Goal: Transaction & Acquisition: Purchase product/service

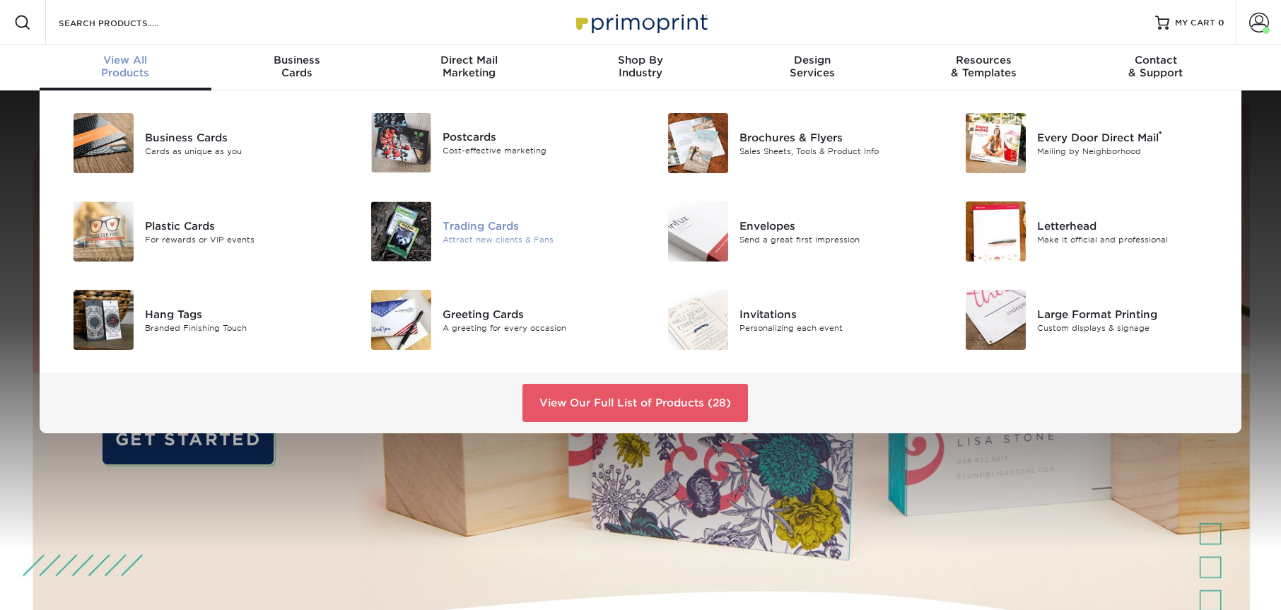
click at [466, 235] on div "Attract new clients & Fans" at bounding box center [536, 239] width 187 height 12
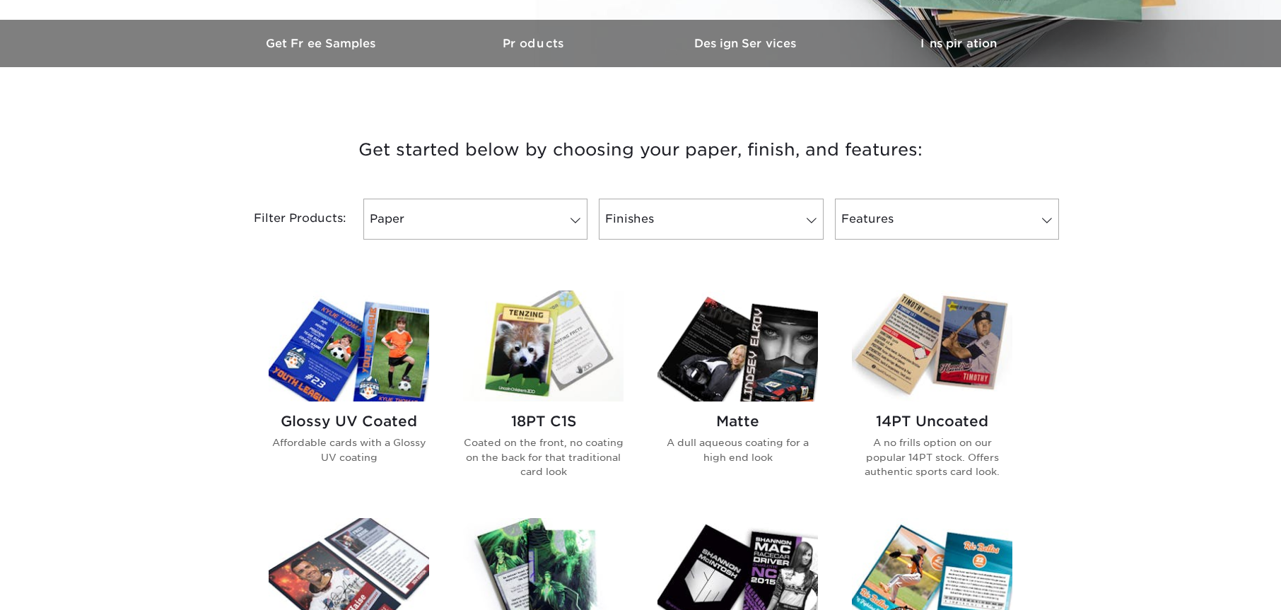
scroll to position [440, 0]
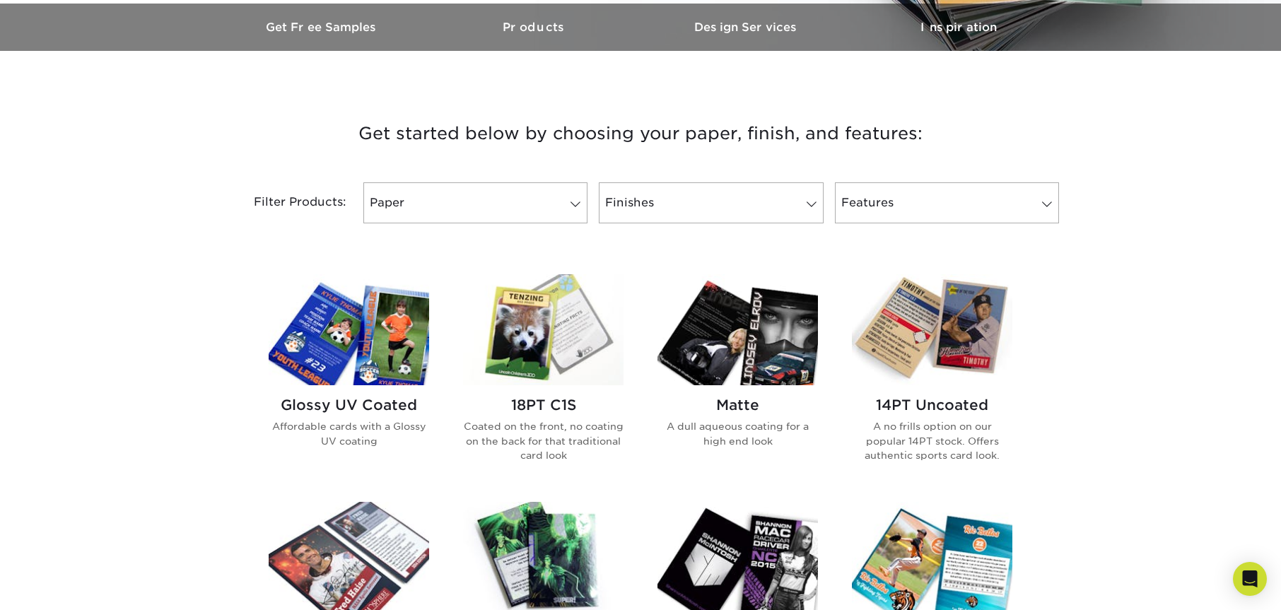
click at [554, 363] on img at bounding box center [543, 329] width 160 height 111
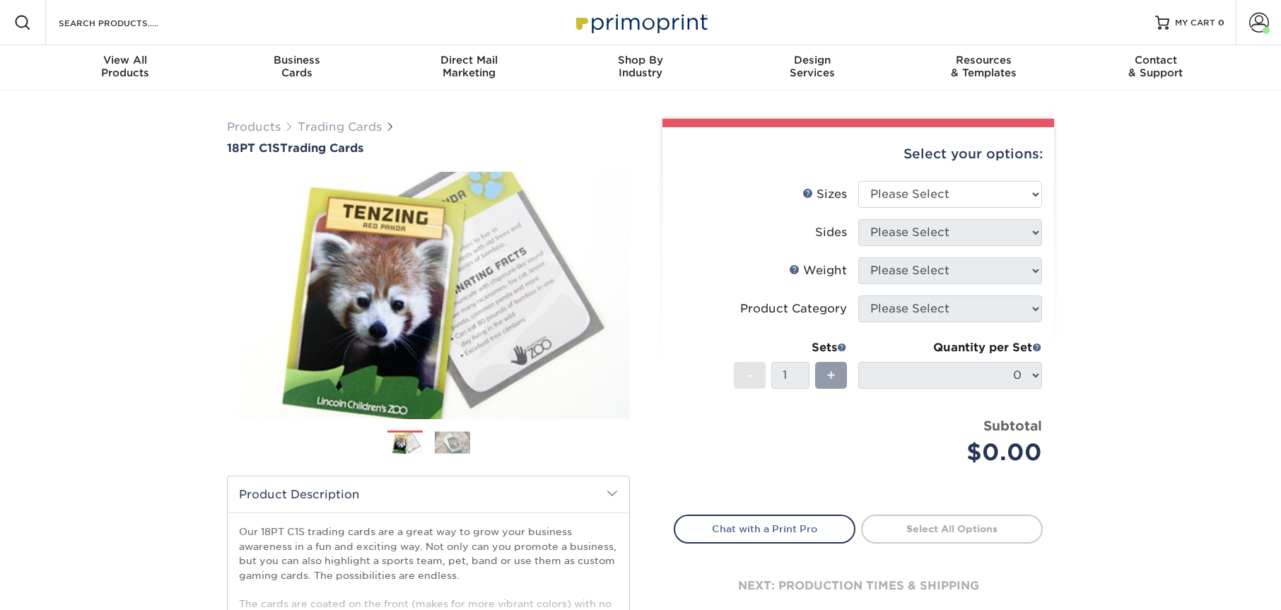
scroll to position [17, 0]
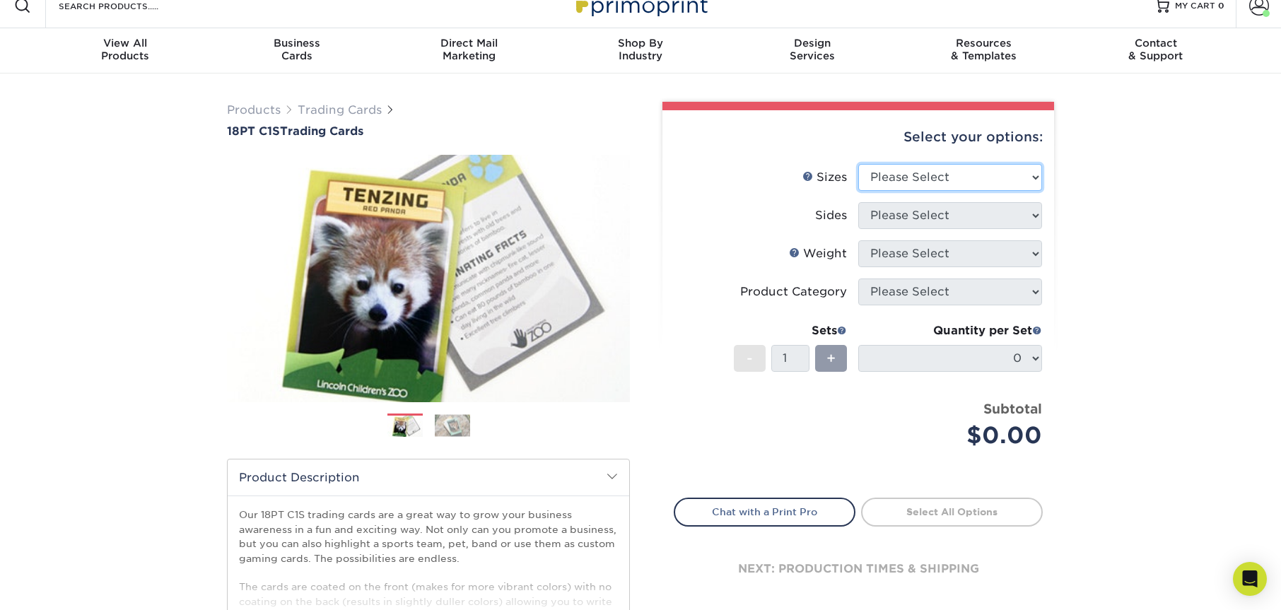
click at [888, 176] on select "Please Select 2.5" x 3.5"" at bounding box center [950, 177] width 184 height 27
select select "2.50x3.50"
click at [905, 215] on select "Please Select Print Both Sides Print Front Only" at bounding box center [950, 215] width 184 height 27
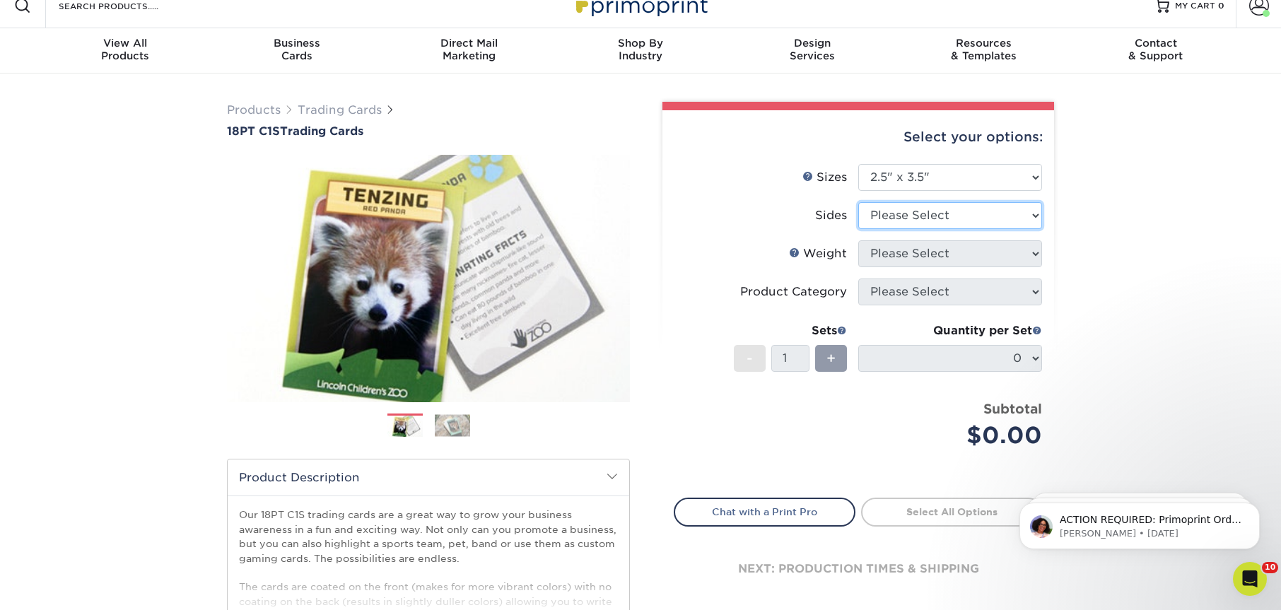
scroll to position [0, 0]
select select "13abbda7-1d64-4f25-8bb2-c179b224825d"
click at [915, 250] on select "Please Select 18PT C1S" at bounding box center [950, 253] width 184 height 27
select select "18PTC1S"
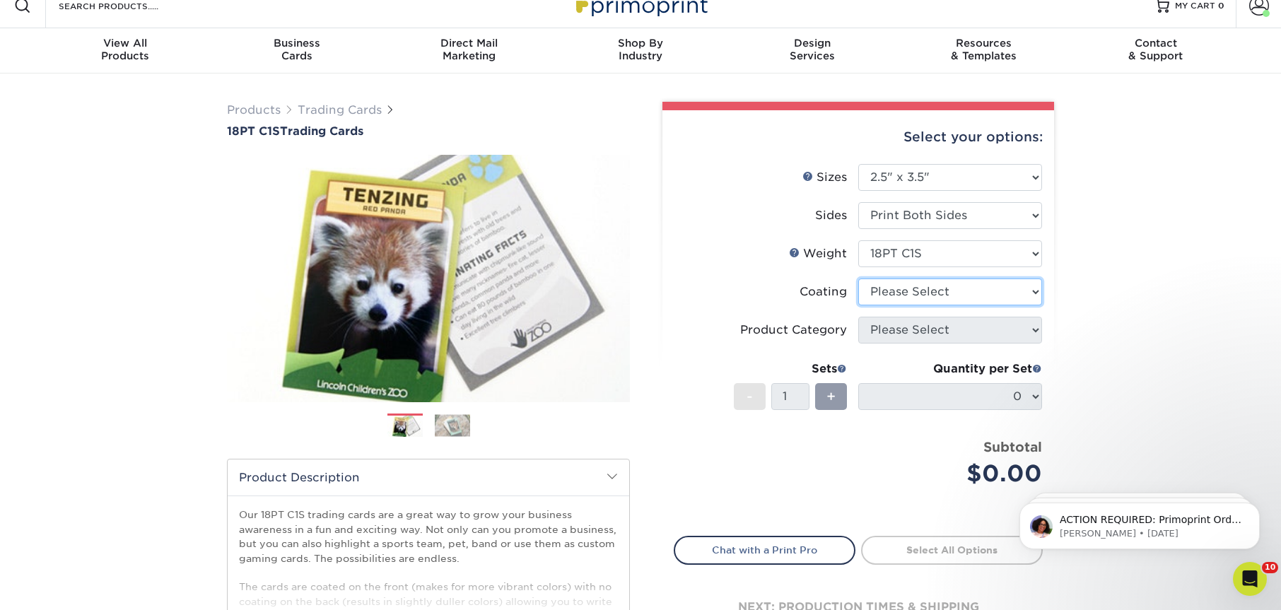
click at [908, 288] on select at bounding box center [950, 292] width 184 height 27
select select "1e8116af-acfc-44b1-83dc-8181aa338834"
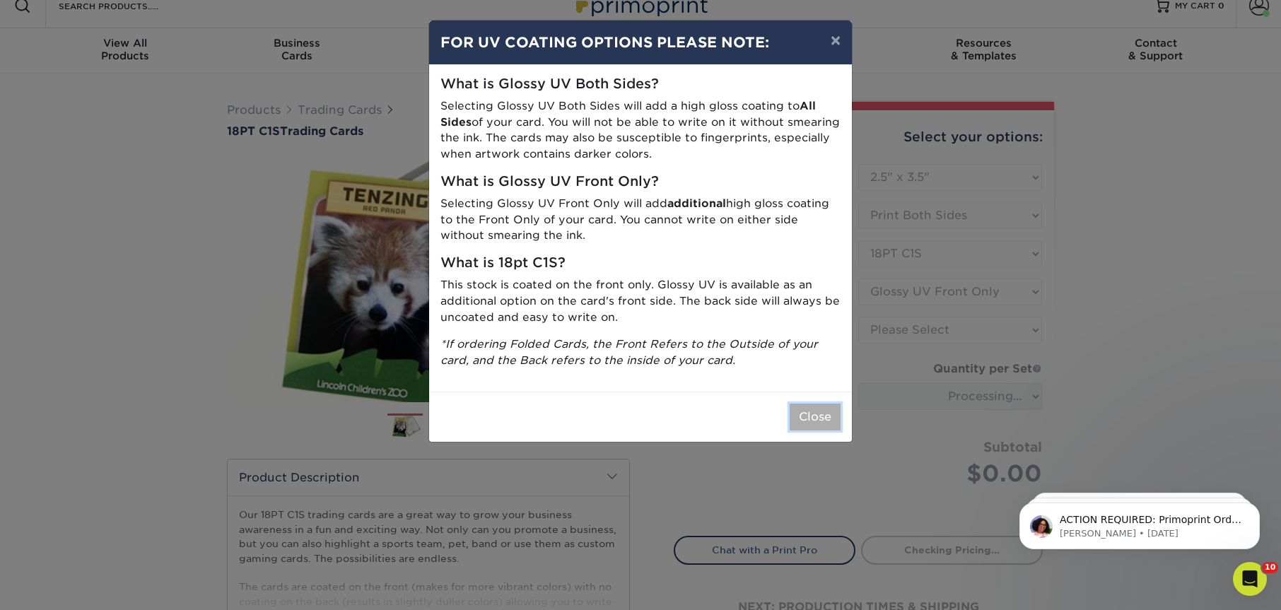
click at [817, 424] on button "Close" at bounding box center [815, 417] width 51 height 27
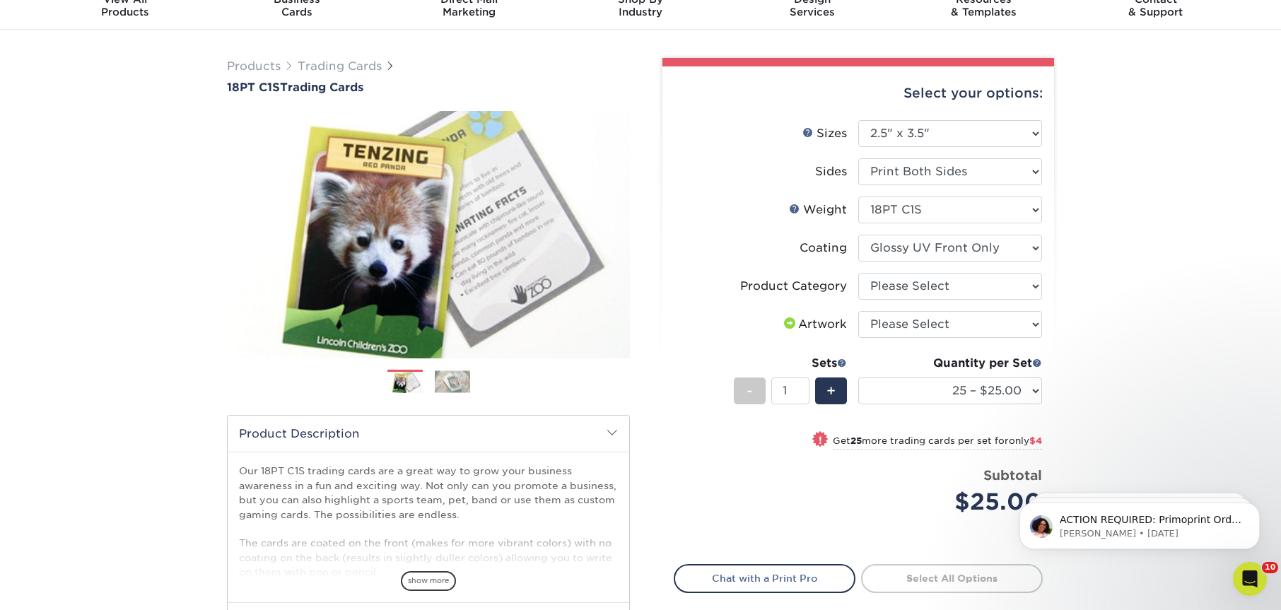
scroll to position [64, 0]
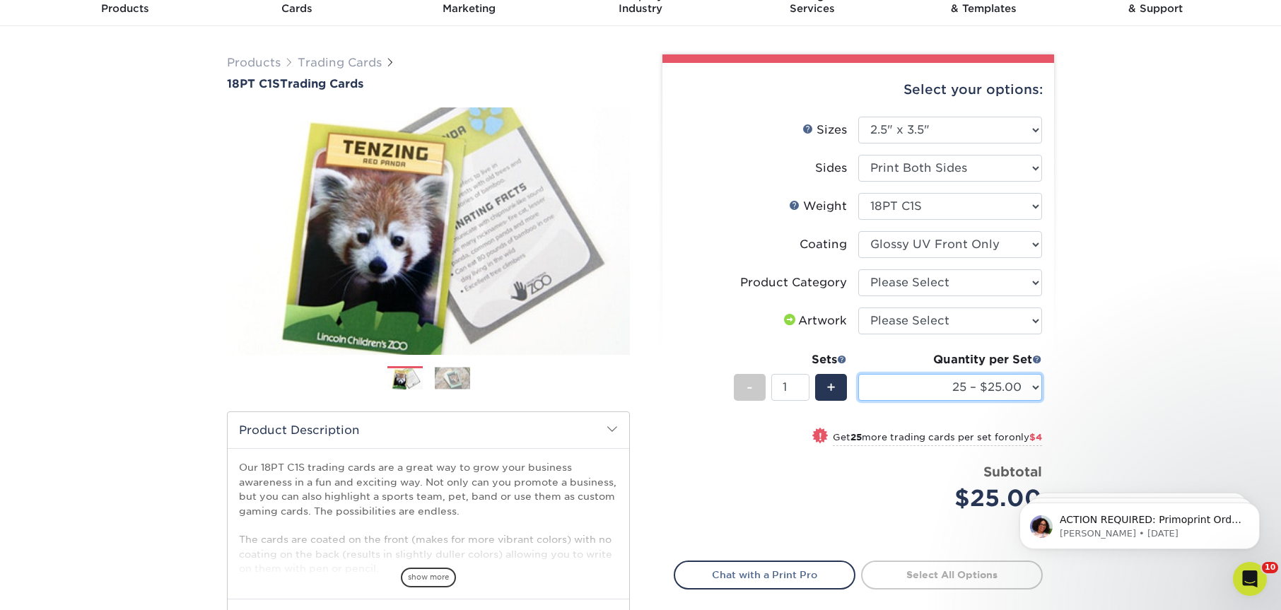
click at [994, 386] on select "25 – $25.00 50 – $29.00 75 – $37.00 100 – $41.00 250 – $48.00 500 – $58.00 1000…" at bounding box center [950, 387] width 184 height 27
click at [1137, 115] on div "Products Trading Cards 18PT C1S Trading Cards Previous Next show more" at bounding box center [640, 396] width 1281 height 740
